Goal: Information Seeking & Learning: Check status

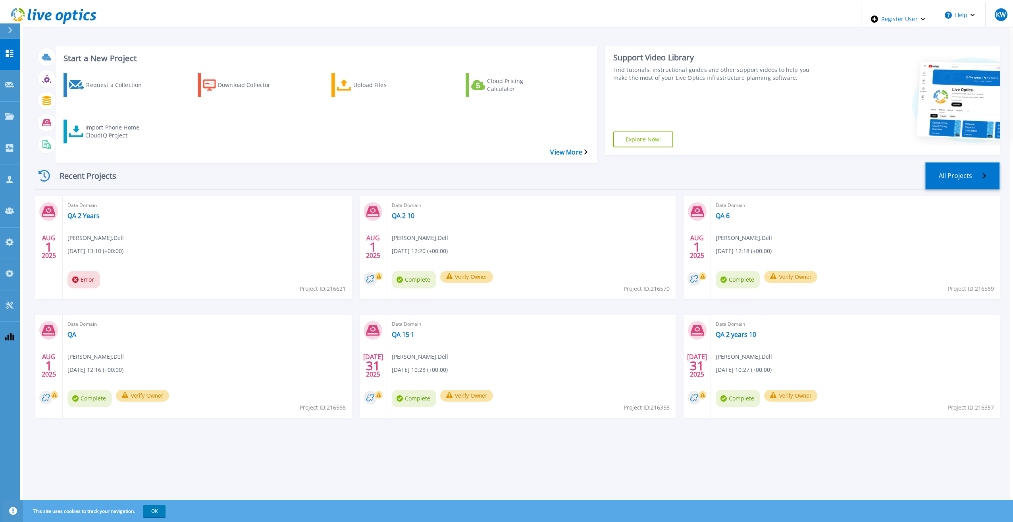
click at [961, 162] on link "All Projects" at bounding box center [962, 175] width 75 height 27
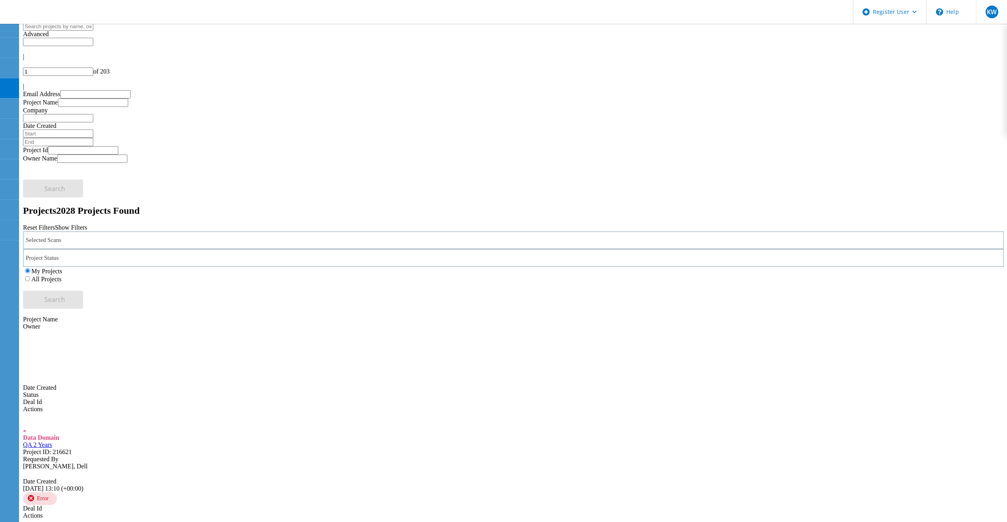
click at [62, 275] on label "All Projects" at bounding box center [46, 278] width 30 height 7
click at [30, 276] on input "All Projects" at bounding box center [27, 278] width 5 height 5
click at [83, 291] on button "Search" at bounding box center [53, 300] width 60 height 18
click at [977, 76] on div at bounding box center [513, 79] width 981 height 7
click at [876, 39] on div at bounding box center [513, 45] width 981 height 15
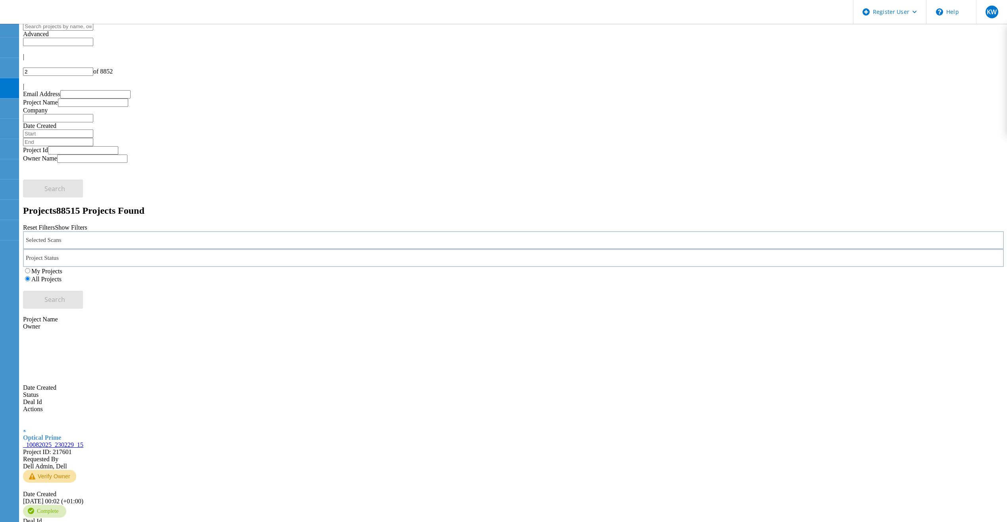
click at [882, 53] on div "|" at bounding box center [513, 56] width 981 height 7
type input "1"
click at [145, 232] on div "Selected Scans" at bounding box center [513, 241] width 981 height 18
click at [65, 224] on div "Data Domain" at bounding box center [513, 230] width 971 height 12
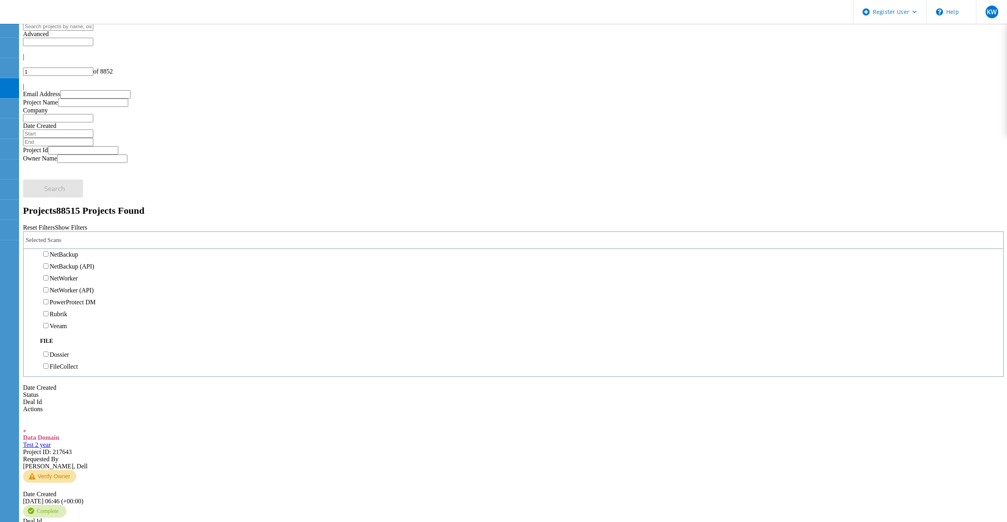
click at [65, 227] on label "Data Domain" at bounding box center [67, 230] width 34 height 7
click at [48, 227] on input "Data Domain" at bounding box center [45, 229] width 5 height 5
click at [83, 291] on button "Search" at bounding box center [53, 300] width 60 height 18
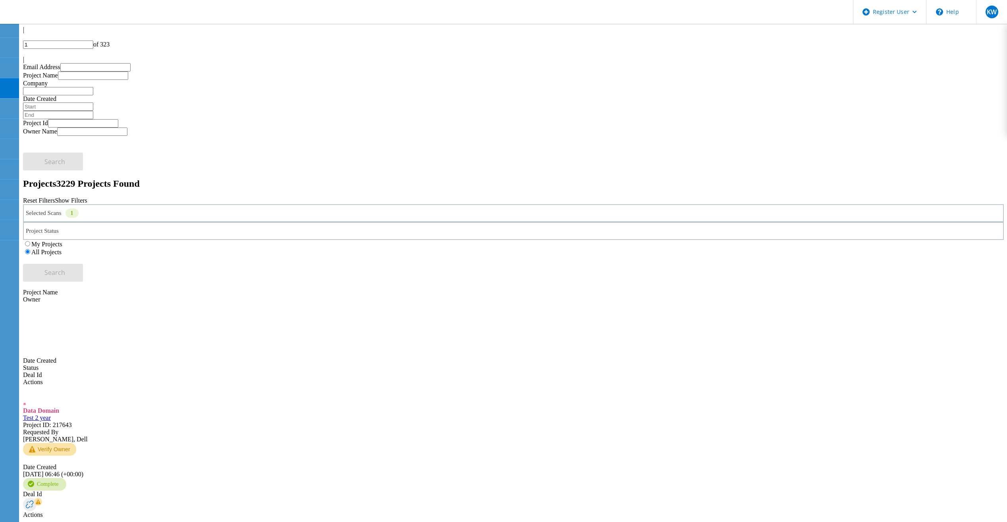
scroll to position [0, 0]
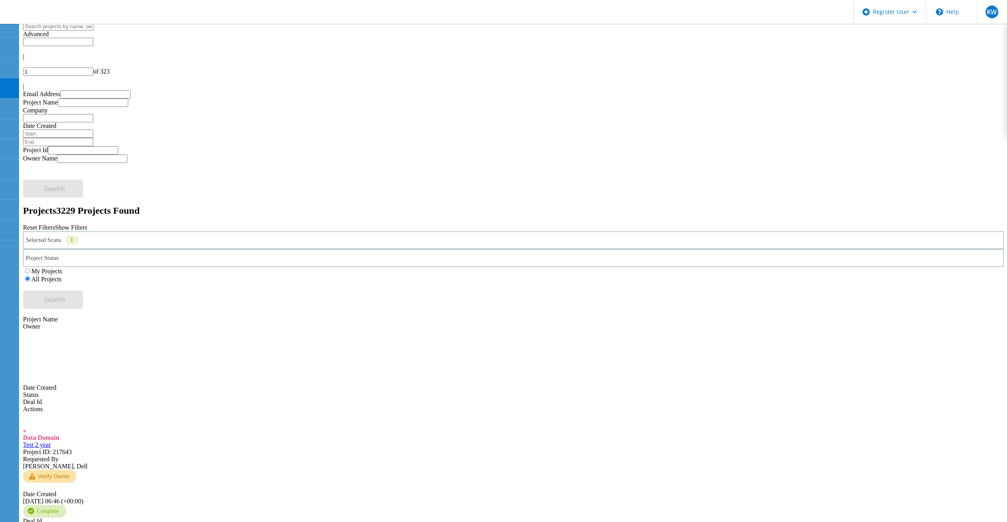
click at [27, 52] on icon at bounding box center [25, 53] width 4 height 2
click at [93, 38] on input "text" at bounding box center [58, 42] width 70 height 8
type input "Show 40 Projects"
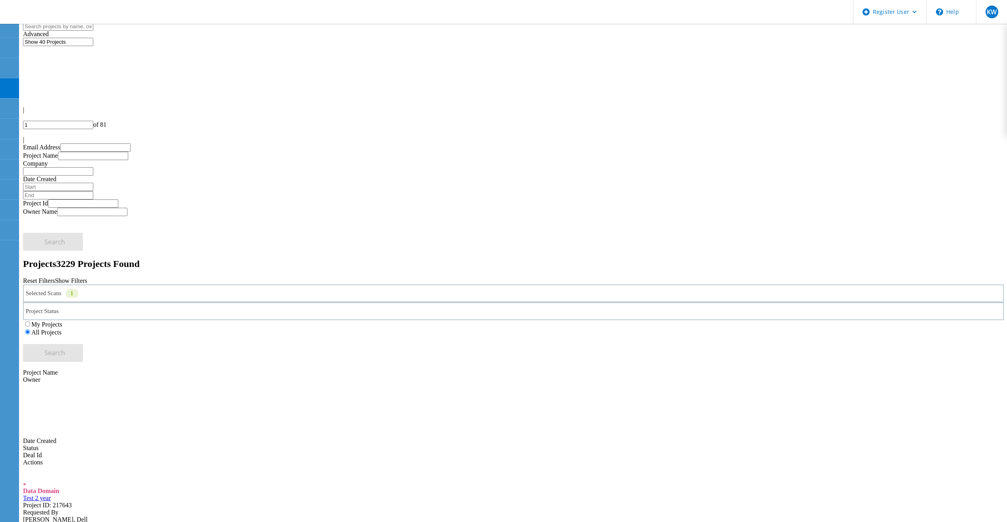
click at [319, 258] on div "Projects 3229 Projects Found" at bounding box center [513, 263] width 981 height 11
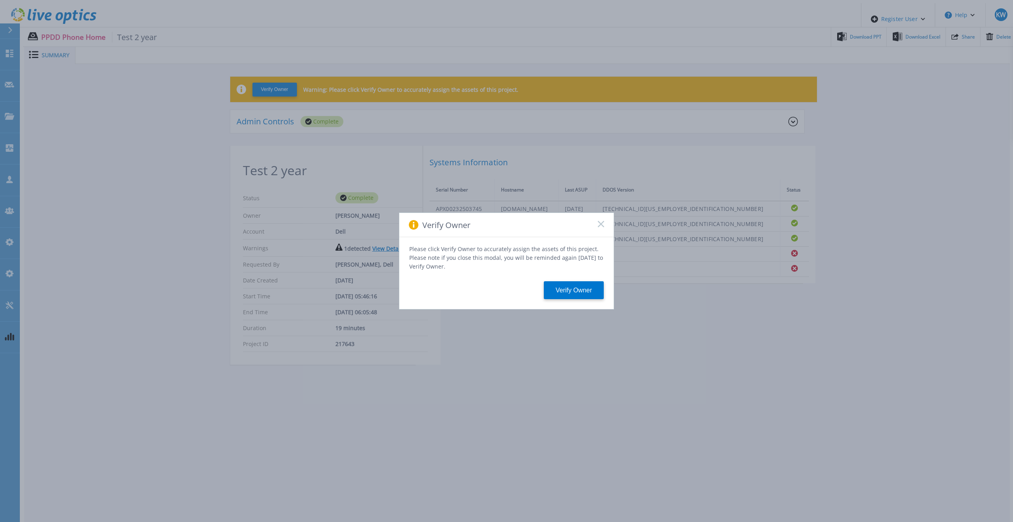
click at [600, 226] on rect at bounding box center [600, 223] width 7 height 7
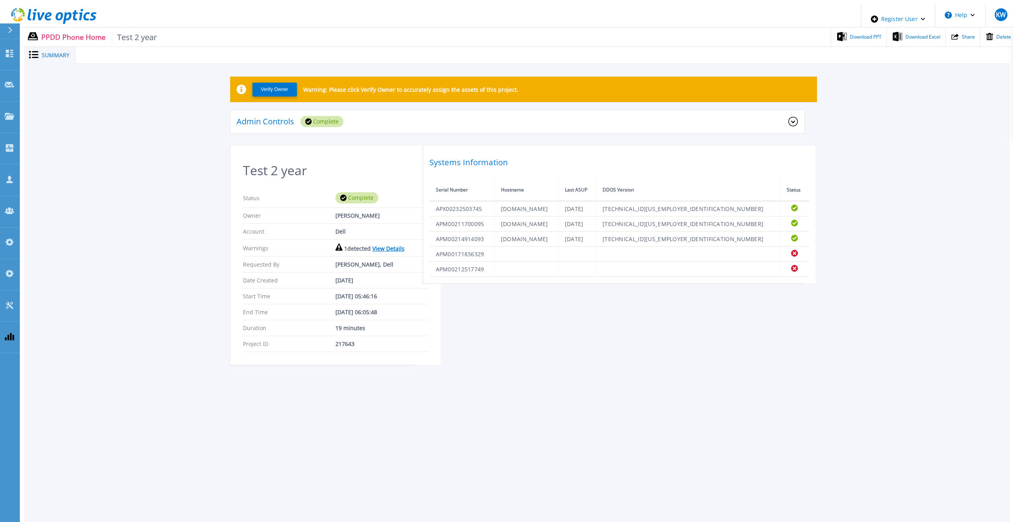
click at [372, 245] on link "View Details" at bounding box center [388, 249] width 32 height 8
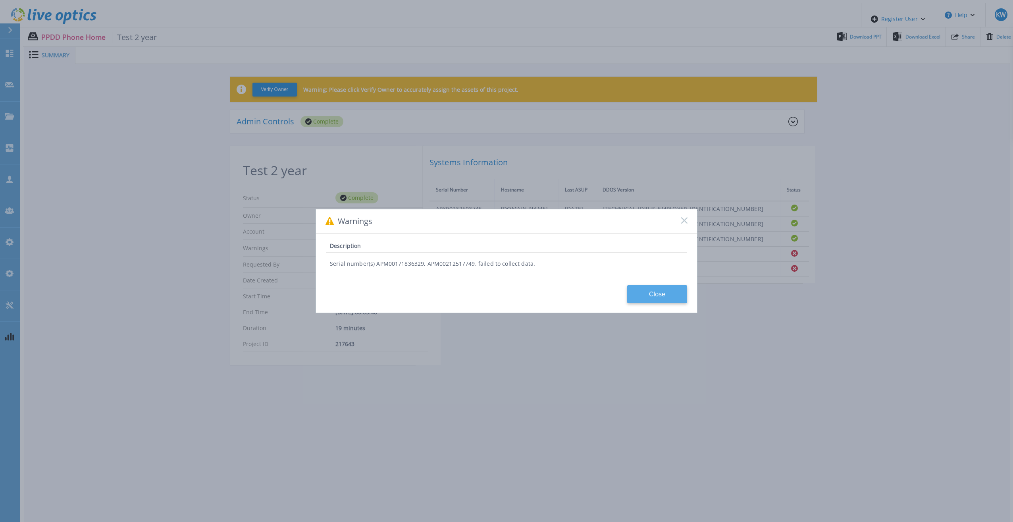
click at [638, 289] on button "Close" at bounding box center [657, 294] width 60 height 18
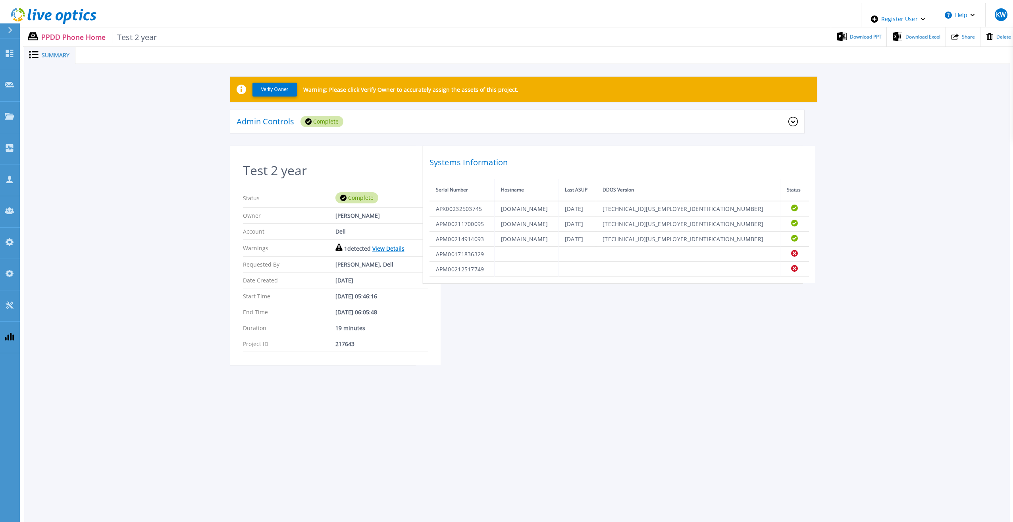
click at [387, 245] on link "View Details" at bounding box center [388, 249] width 32 height 8
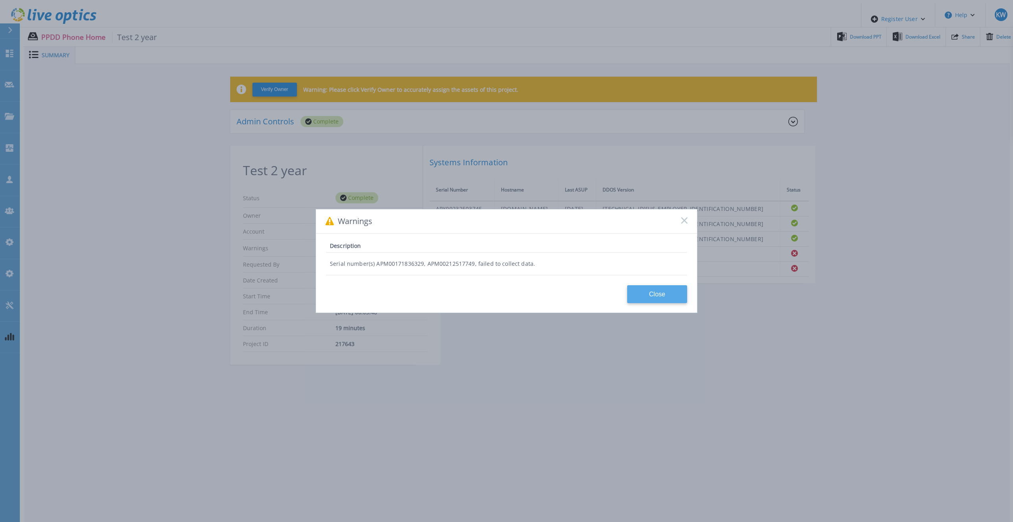
click at [643, 293] on button "Close" at bounding box center [657, 294] width 60 height 18
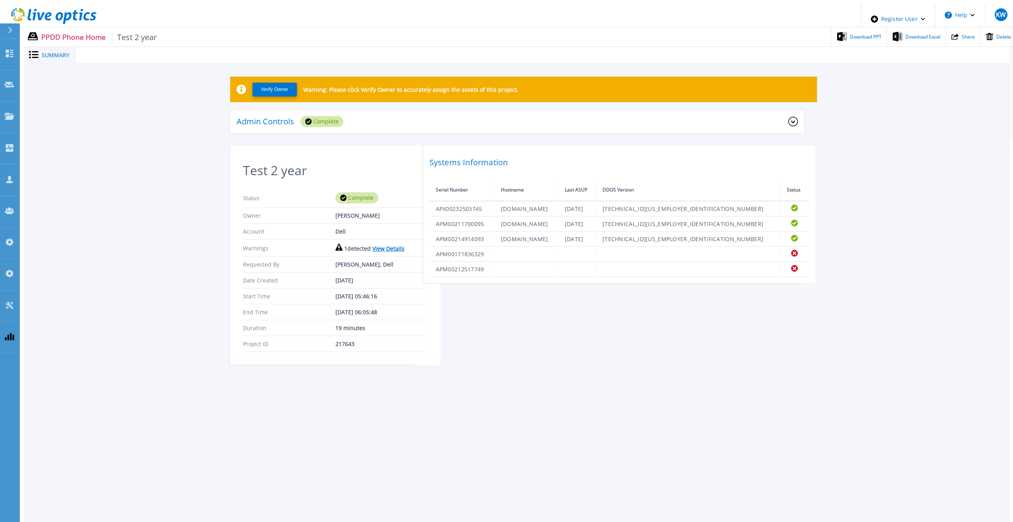
click at [640, 290] on div "Test 2 year Status Complete Owner Anthony Nyhan Account Dell Warnings 1 detecte…" at bounding box center [517, 260] width 574 height 228
click at [577, 290] on div "Test 2 year Status Complete Owner Anthony Nyhan Account Dell Warnings 1 detecte…" at bounding box center [517, 260] width 574 height 228
click at [838, 33] on icon at bounding box center [842, 36] width 10 height 9
click at [954, 115] on div "Verify Owner Warning: Please click Verify Owner to accurately assign the assets…" at bounding box center [517, 225] width 986 height 322
click at [920, 130] on div "Verify Owner Warning: Please click Verify Owner to accurately assign the assets…" at bounding box center [517, 225] width 986 height 322
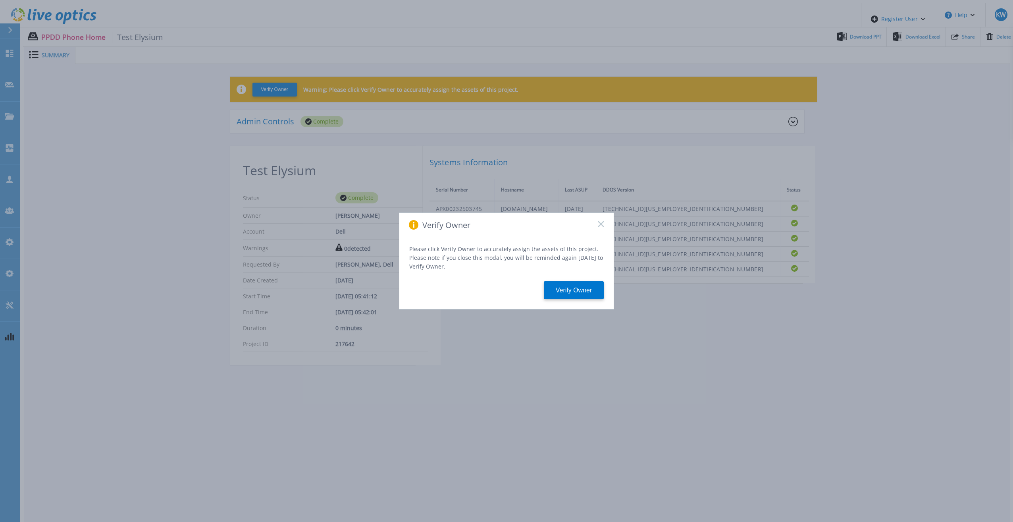
click at [601, 224] on icon at bounding box center [601, 224] width 6 height 6
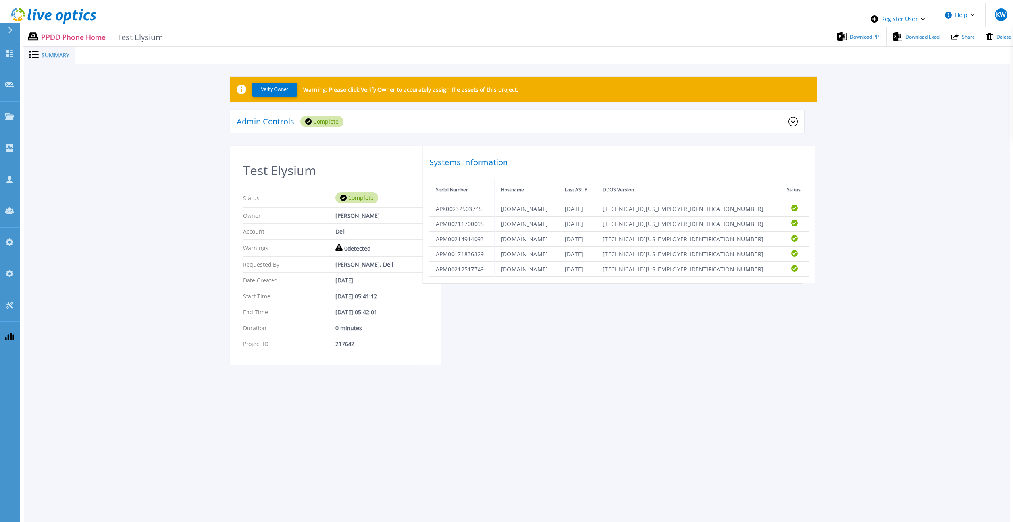
click at [422, 10] on header "Register User Help KW Dell Admin User Kieran Whooley Kieran.Whooley@dell.com De…" at bounding box center [509, 15] width 1013 height 24
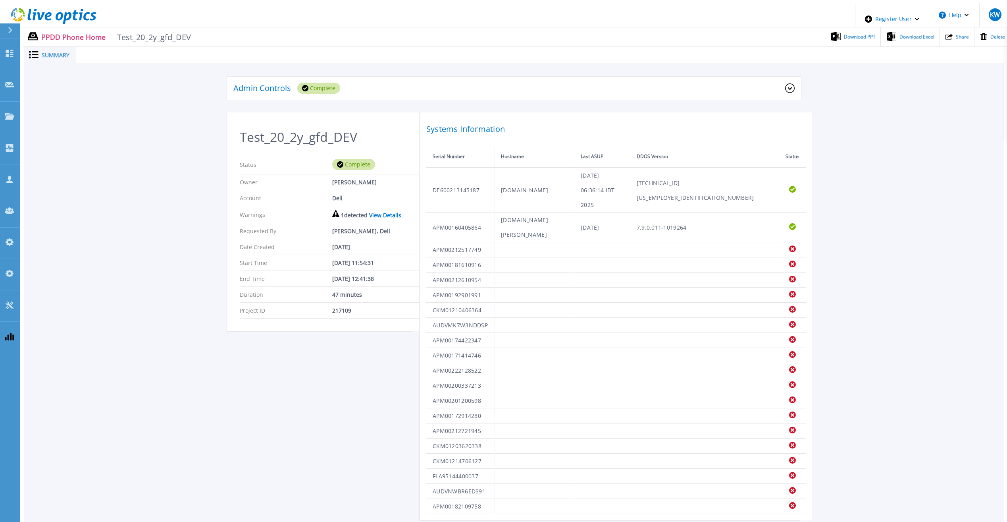
click at [372, 211] on link "View Details" at bounding box center [385, 215] width 32 height 8
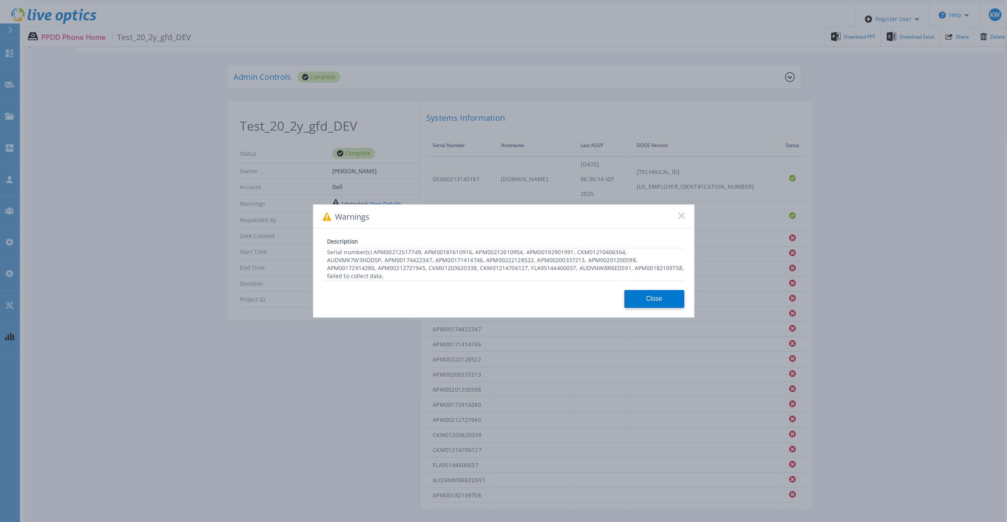
scroll to position [17, 0]
click at [649, 295] on button "Close" at bounding box center [654, 299] width 60 height 18
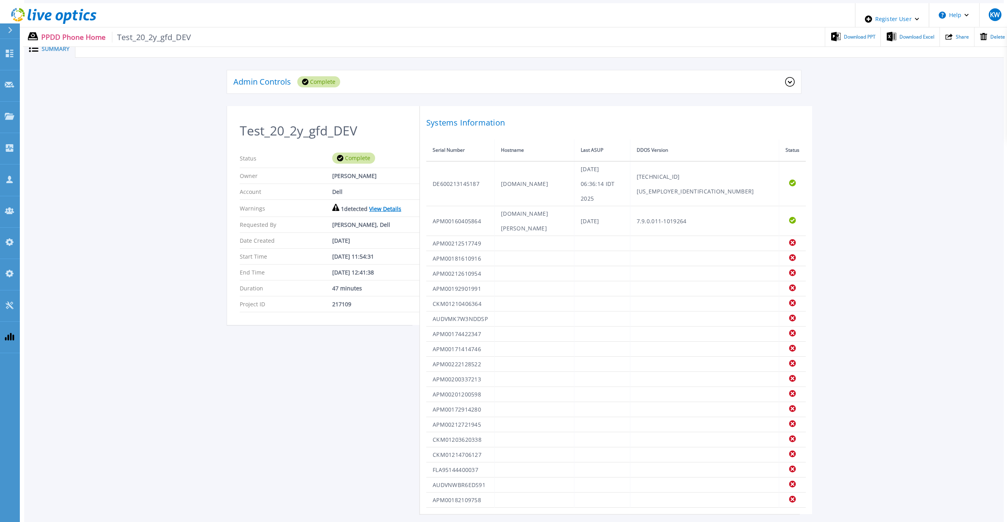
scroll to position [0, 0]
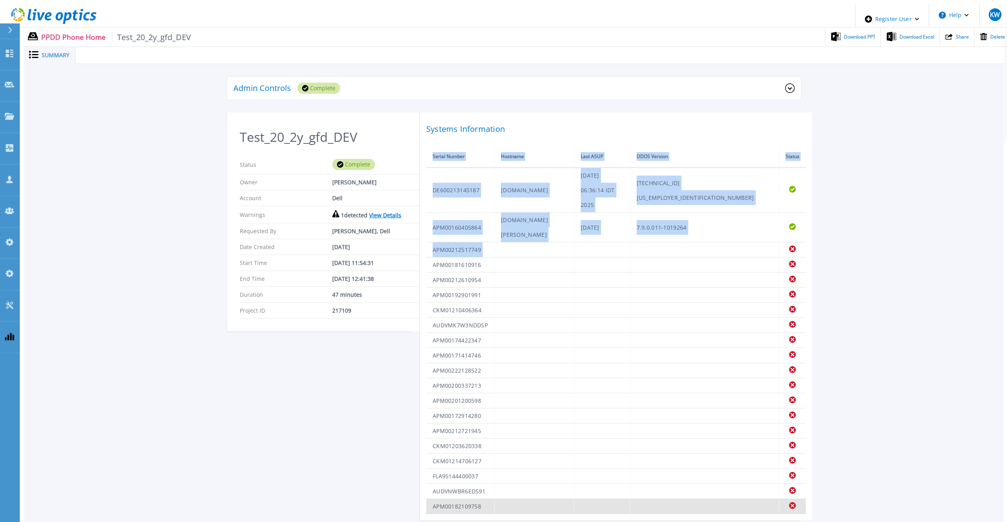
drag, startPoint x: 776, startPoint y: 197, endPoint x: 768, endPoint y: 463, distance: 266.5
click at [768, 463] on tbody "DE600213145187 hrzpdd3300001.emea.dell.com Tue Aug 5 06:36:14 IDT 2025 7.13.1.2…" at bounding box center [615, 341] width 379 height 346
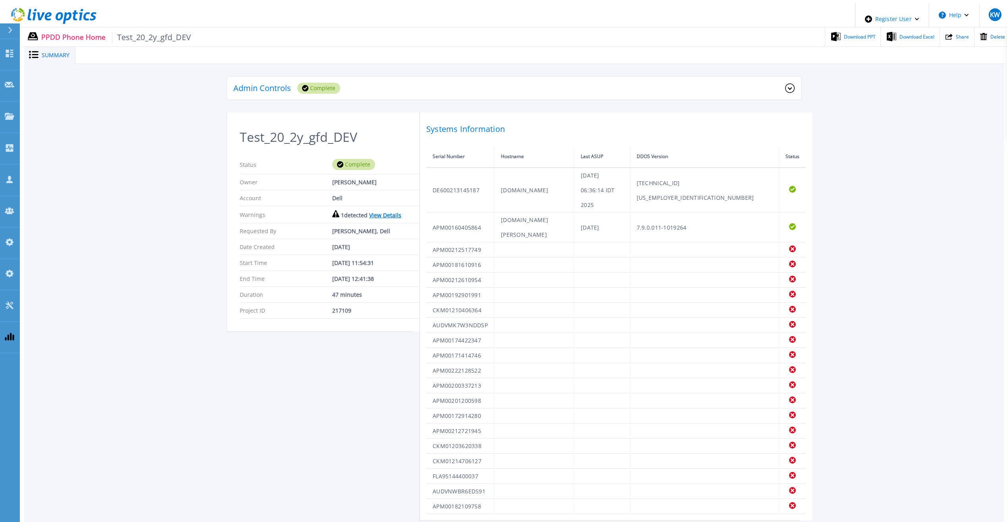
click at [524, 32] on ul "Download PPT Download Excel Share Delete" at bounding box center [600, 36] width 819 height 19
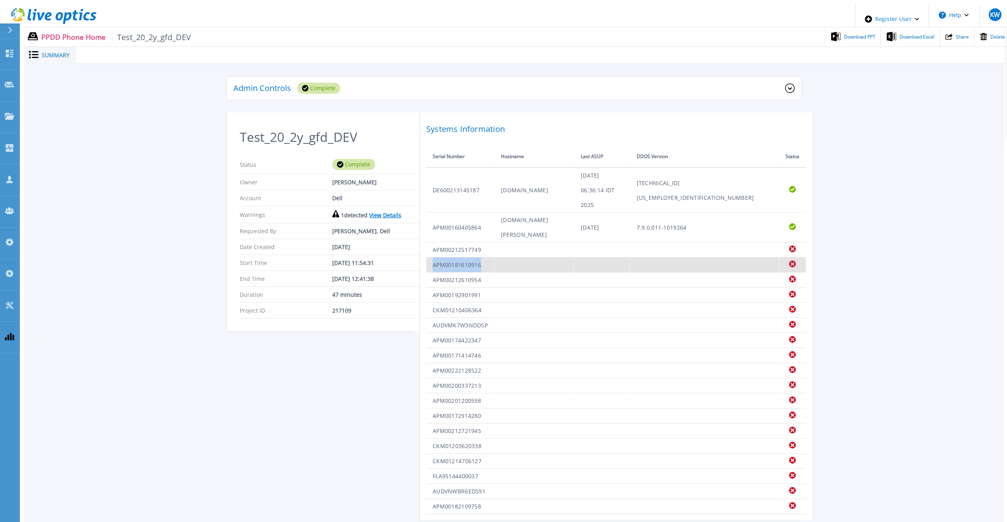
drag, startPoint x: 572, startPoint y: 210, endPoint x: 586, endPoint y: 216, distance: 15.3
click at [586, 216] on tbody "DE600213145187 hrzpdd3300001.emea.dell.com Tue Aug 5 06:36:14 IDT 2025 7.13.1.2…" at bounding box center [615, 341] width 379 height 346
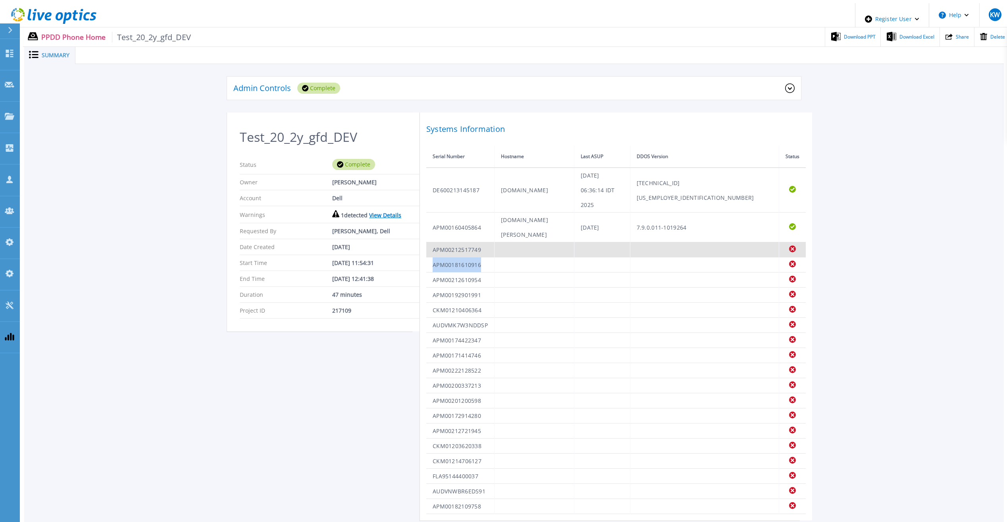
drag, startPoint x: 586, startPoint y: 216, endPoint x: 653, endPoint y: 201, distance: 68.6
click at [630, 242] on td at bounding box center [602, 249] width 56 height 15
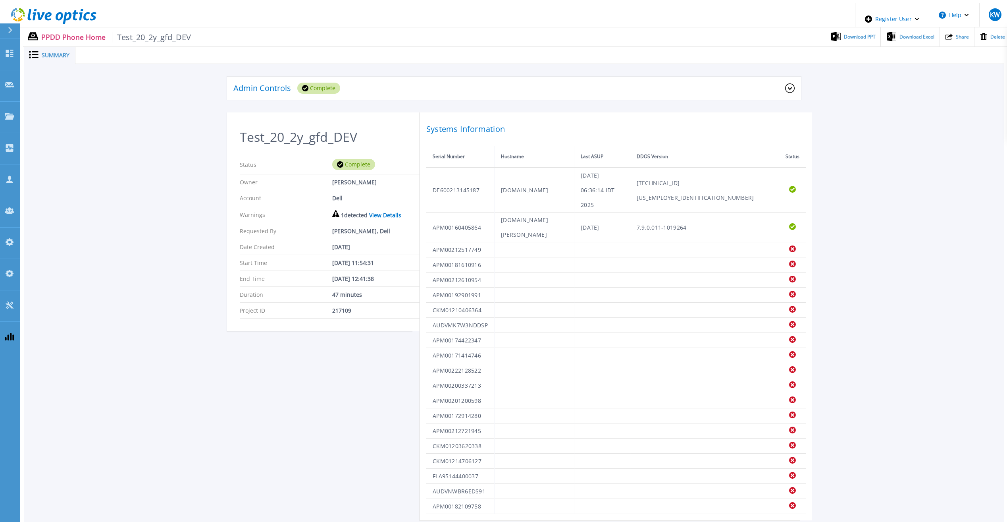
click at [527, 146] on th "Hostname" at bounding box center [535, 157] width 80 height 22
click at [89, 77] on div "Admin Controls Complete Download Raw Files Retry Delete Test_20_2y_gfd_DEV Stat…" at bounding box center [514, 298] width 980 height 468
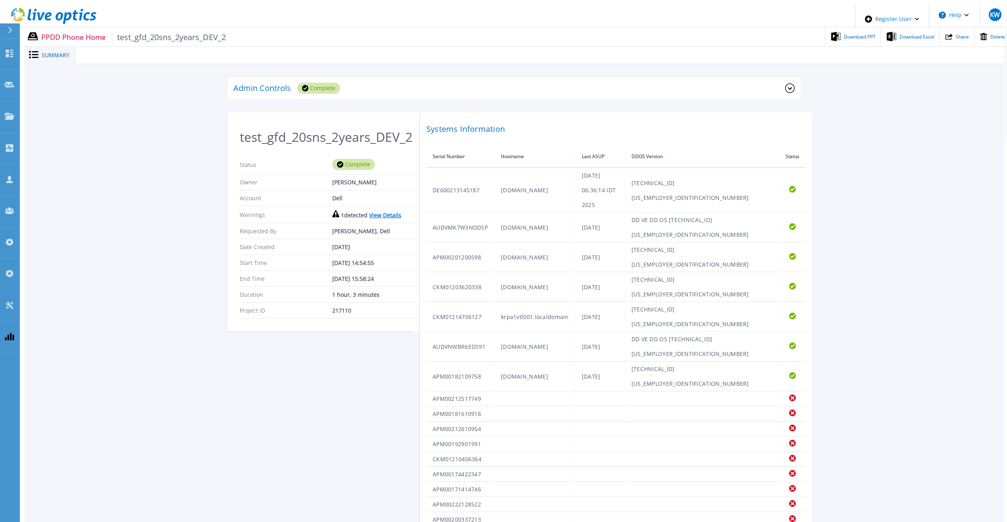
click at [374, 219] on link "View Details" at bounding box center [385, 215] width 32 height 8
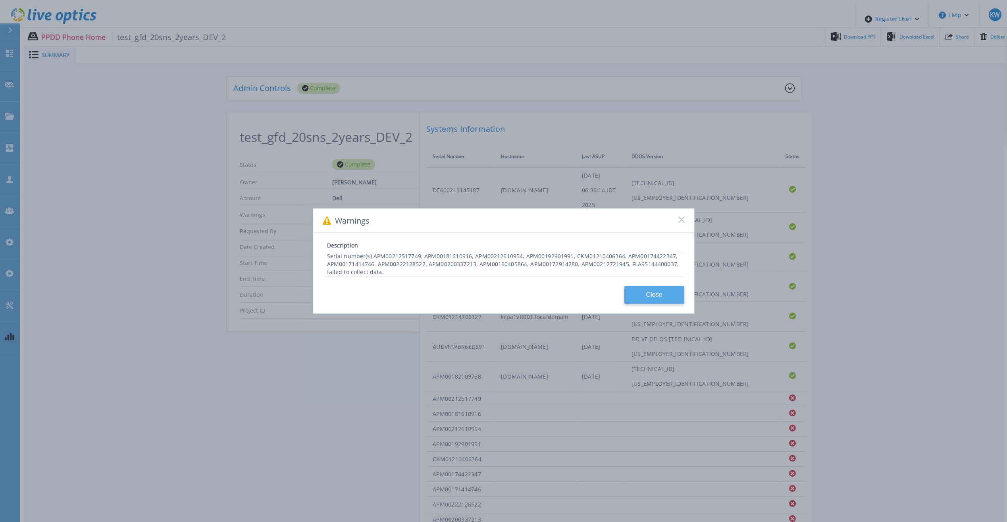
click at [660, 291] on button "Close" at bounding box center [654, 295] width 60 height 18
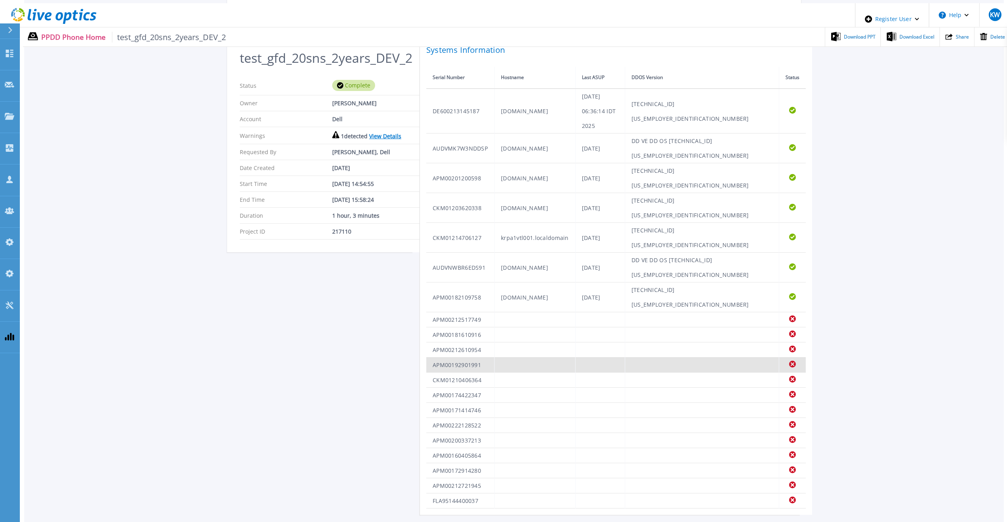
scroll to position [119, 0]
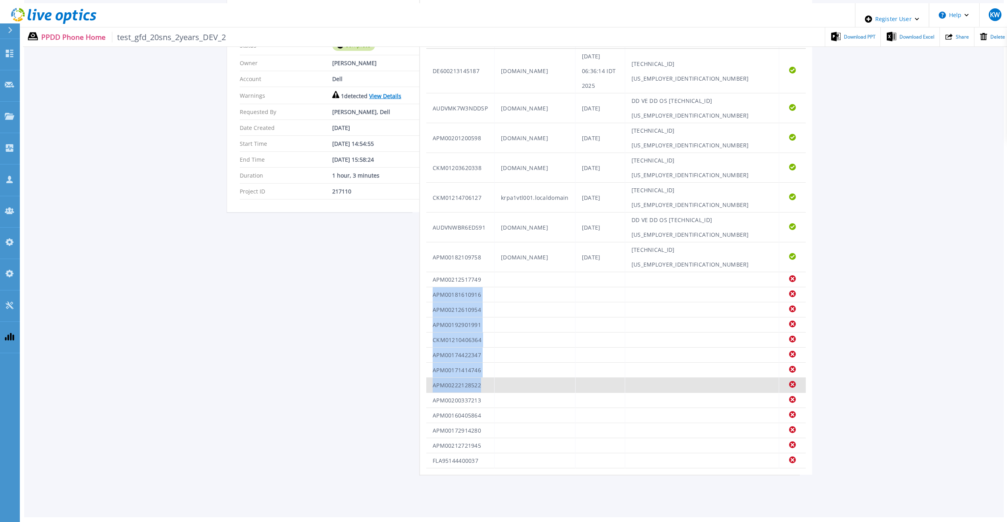
drag, startPoint x: 643, startPoint y: 261, endPoint x: 664, endPoint y: 370, distance: 110.2
click at [664, 370] on tbody "DE600213145187 [DOMAIN_NAME] [DATE] 06:36:14 IDT 2025 [TECHNICAL_ID][US_EMPLOYE…" at bounding box center [615, 258] width 379 height 420
click at [369, 97] on link "View Details" at bounding box center [385, 96] width 32 height 8
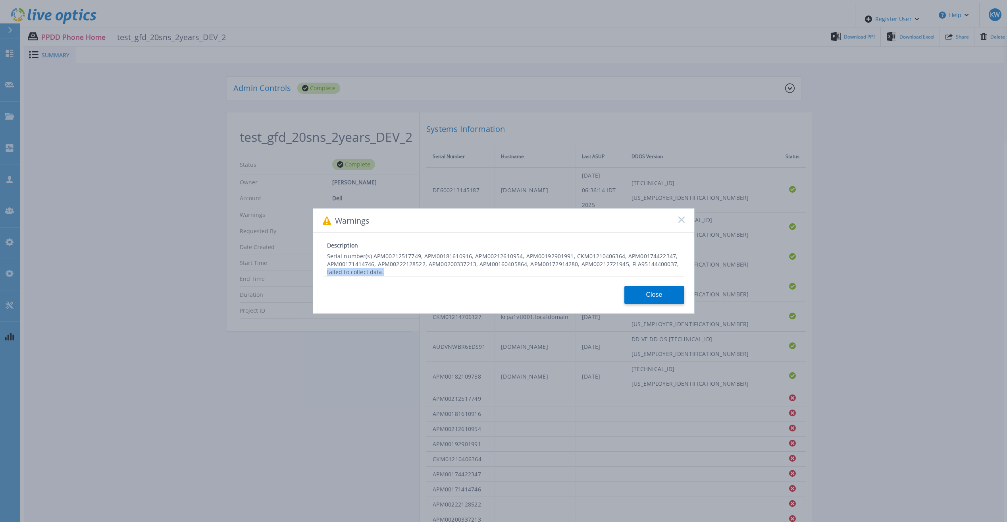
drag, startPoint x: 387, startPoint y: 274, endPoint x: 326, endPoint y: 273, distance: 60.7
click at [326, 273] on div "Serial number(s) APM00212517749, APM00181610916, APM00212610954, APM00192901991…" at bounding box center [503, 264] width 361 height 24
click at [649, 291] on button "Close" at bounding box center [654, 295] width 60 height 18
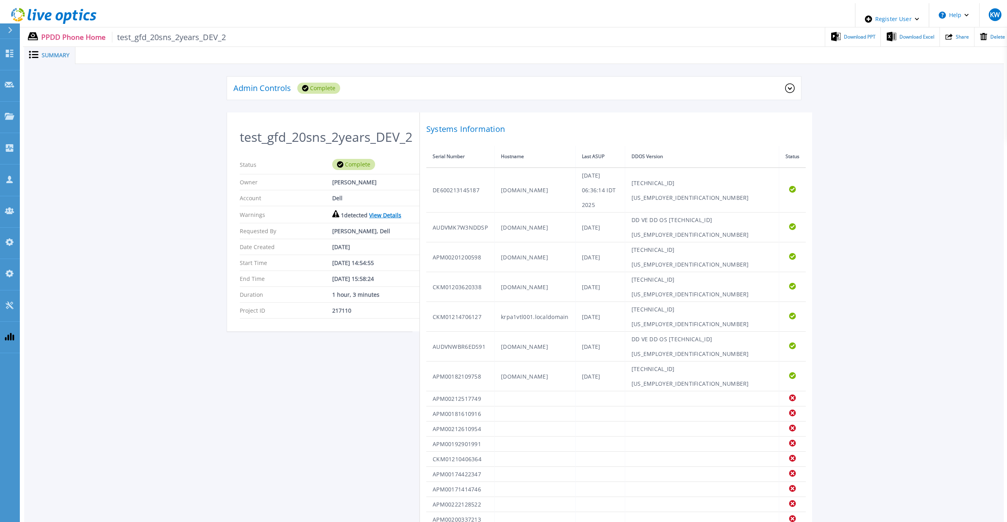
click at [486, 98] on div "Admin Controls Complete Download Raw Files Retry Delete" at bounding box center [514, 95] width 574 height 36
click at [154, 112] on div "Admin Controls Complete Download Raw Files Retry Delete test_gfd_20sns_2years_D…" at bounding box center [514, 334] width 980 height 541
